Goal: Task Accomplishment & Management: Manage account settings

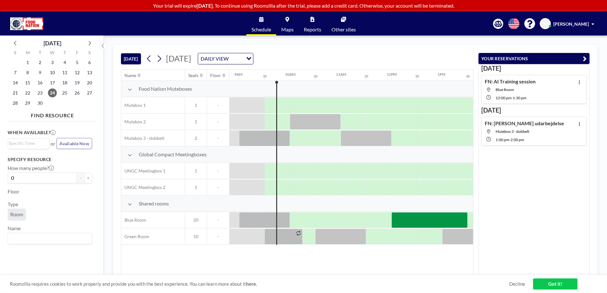
scroll to position [0, 457]
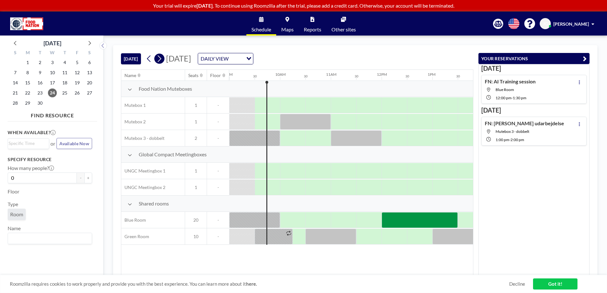
click at [162, 60] on icon at bounding box center [159, 59] width 6 height 10
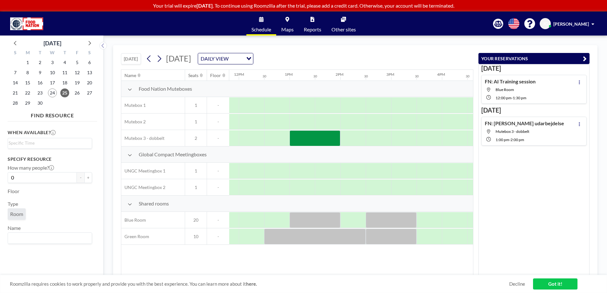
scroll to position [0, 601]
click at [578, 125] on button at bounding box center [579, 124] width 8 height 8
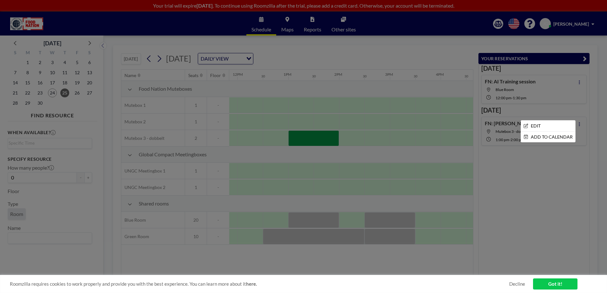
click at [562, 125] on li "EDIT" at bounding box center [548, 126] width 54 height 11
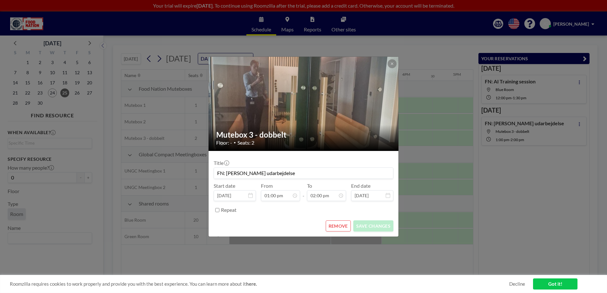
scroll to position [316, 0]
click at [249, 201] on input "[DATE]" at bounding box center [235, 195] width 42 height 11
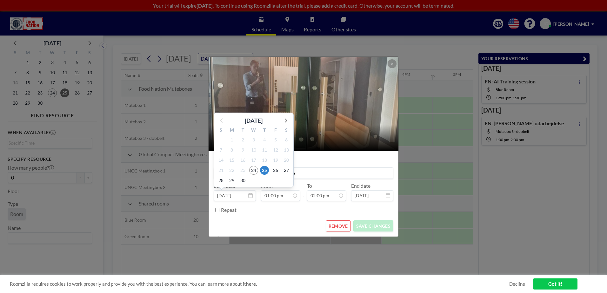
click at [286, 121] on icon at bounding box center [285, 120] width 8 height 8
click at [263, 158] on span "16" at bounding box center [264, 160] width 9 height 9
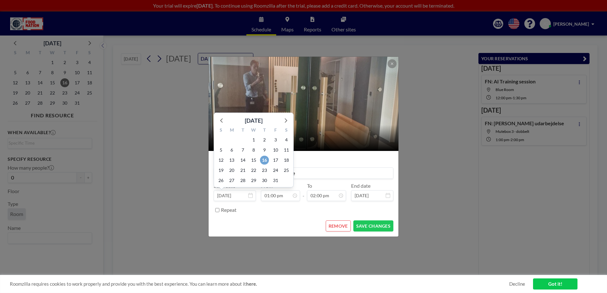
type input "[DATE]"
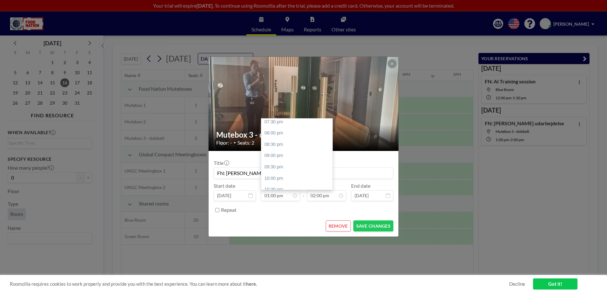
scroll to position [471, 0]
click at [285, 183] on div "11:30 pm" at bounding box center [298, 183] width 74 height 11
type input "11:30 pm"
type input "12:00 am"
type input "[DATE]"
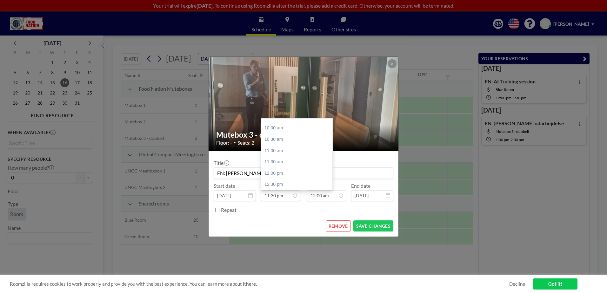
scroll to position [222, 0]
click at [296, 165] on div "11:30 am" at bounding box center [298, 161] width 74 height 11
type input "11:30 am"
click at [306, 163] on div "02:30 pm" at bounding box center [312, 166] width 74 height 11
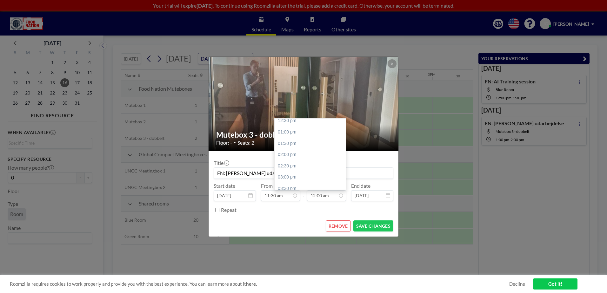
type input "02:30 pm"
click at [0, 0] on icon at bounding box center [0, 0] width 0 height 0
click at [288, 143] on div "12:30 pm" at bounding box center [298, 146] width 74 height 11
type input "12:30 pm"
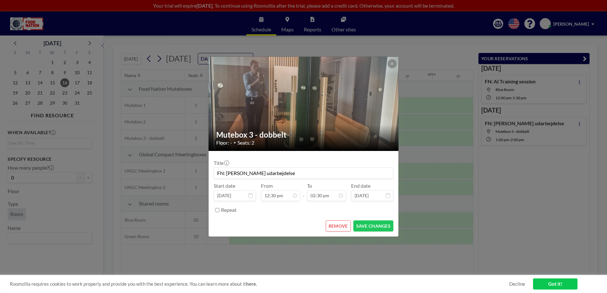
scroll to position [283, 0]
click at [288, 172] on input "FN: [PERSON_NAME] udarbejdelse" at bounding box center [303, 173] width 179 height 11
type input "FN: [PERSON_NAME] udarbejdelse + Julefrokost"
click at [363, 223] on button "SAVE CHANGES" at bounding box center [373, 226] width 40 height 11
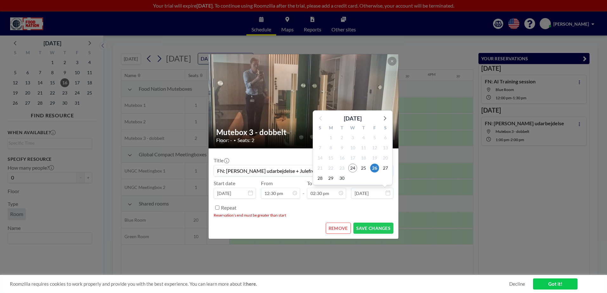
click at [386, 192] on span "[DATE] [DATE] S M T W T F S 31 1 2 3 4 5 6 7 8 9 10 11 12 13 14 15 16 17 18 19 …" at bounding box center [372, 193] width 42 height 6
click at [386, 116] on icon at bounding box center [384, 118] width 8 height 8
click at [361, 156] on span "16" at bounding box center [363, 158] width 9 height 9
type input "[DATE]"
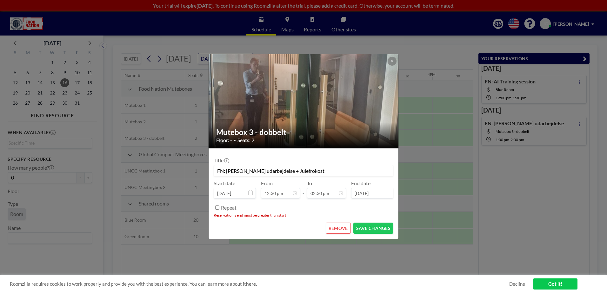
click at [377, 229] on button "SAVE CHANGES" at bounding box center [373, 228] width 40 height 11
